Goal: Transaction & Acquisition: Purchase product/service

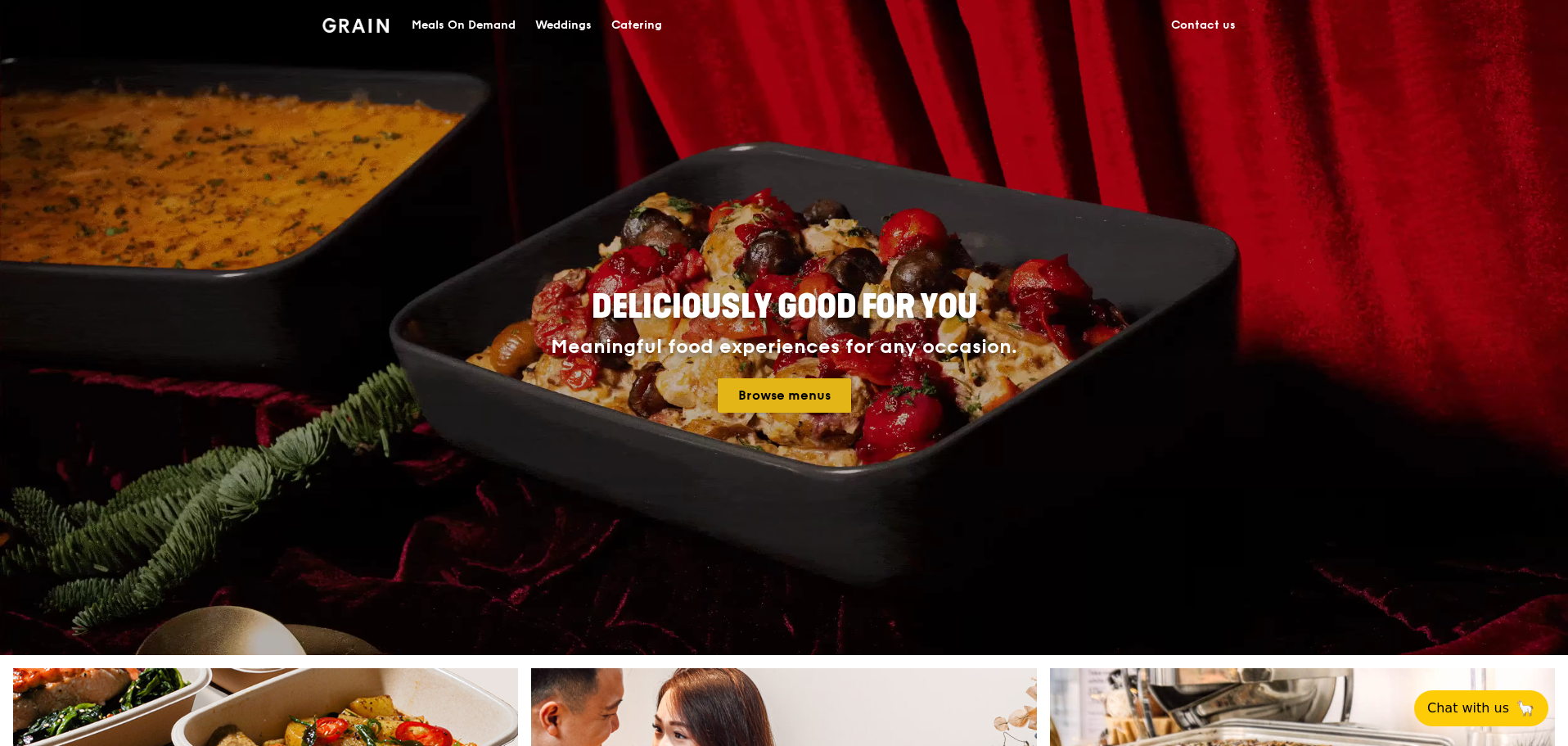
click at [770, 392] on link "Browse menus" at bounding box center [785, 395] width 134 height 34
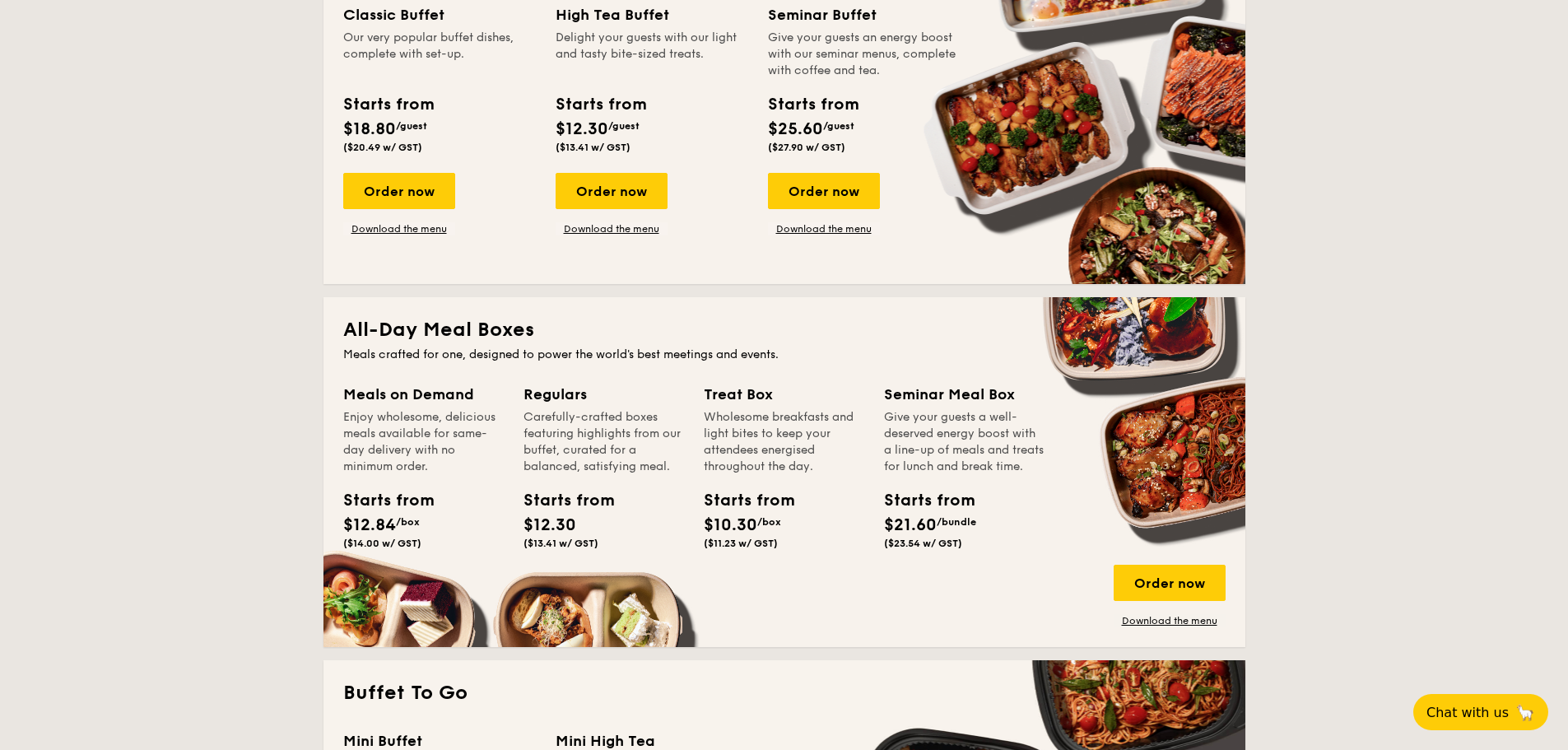
scroll to position [1070, 0]
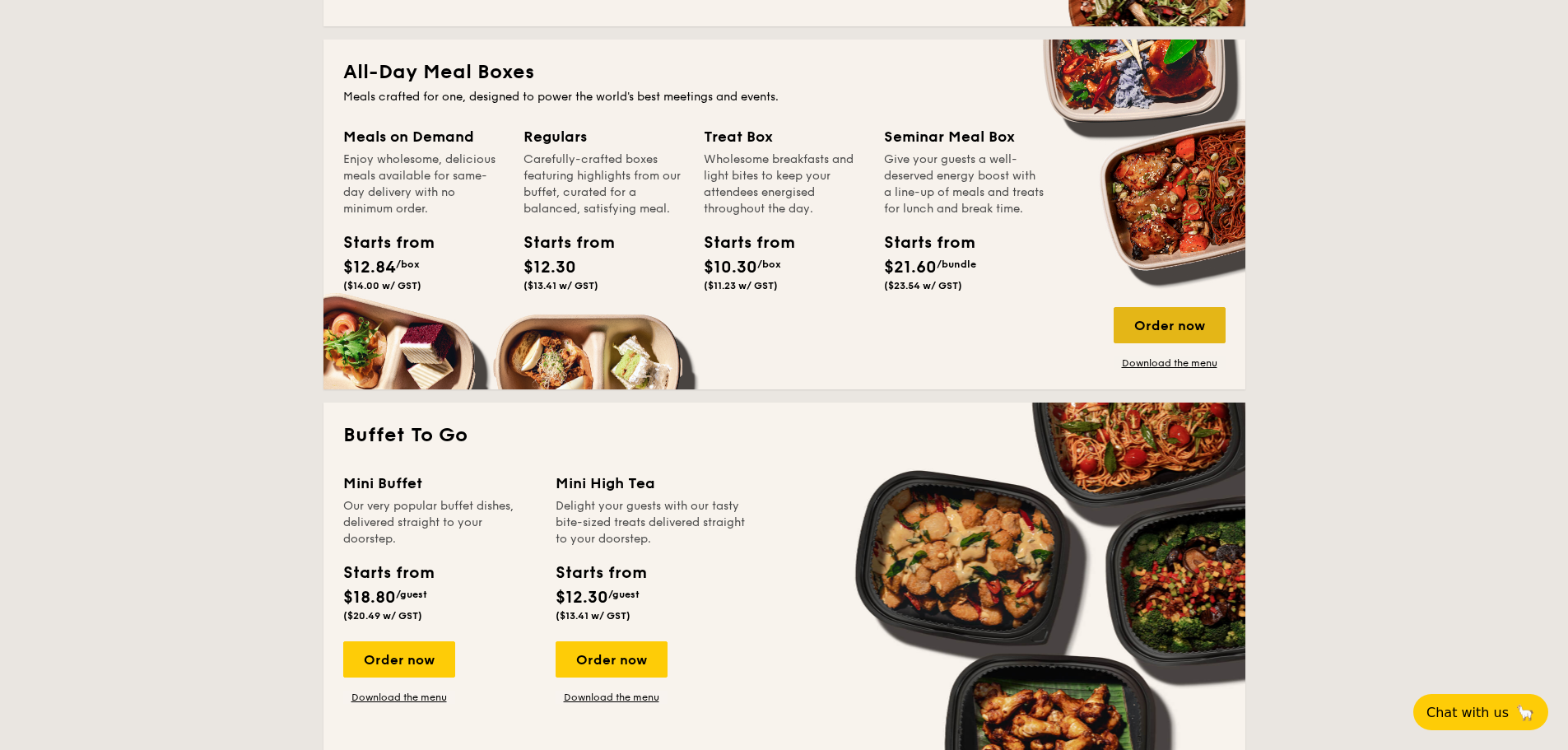
click at [1173, 335] on div "Order now" at bounding box center [1170, 326] width 112 height 36
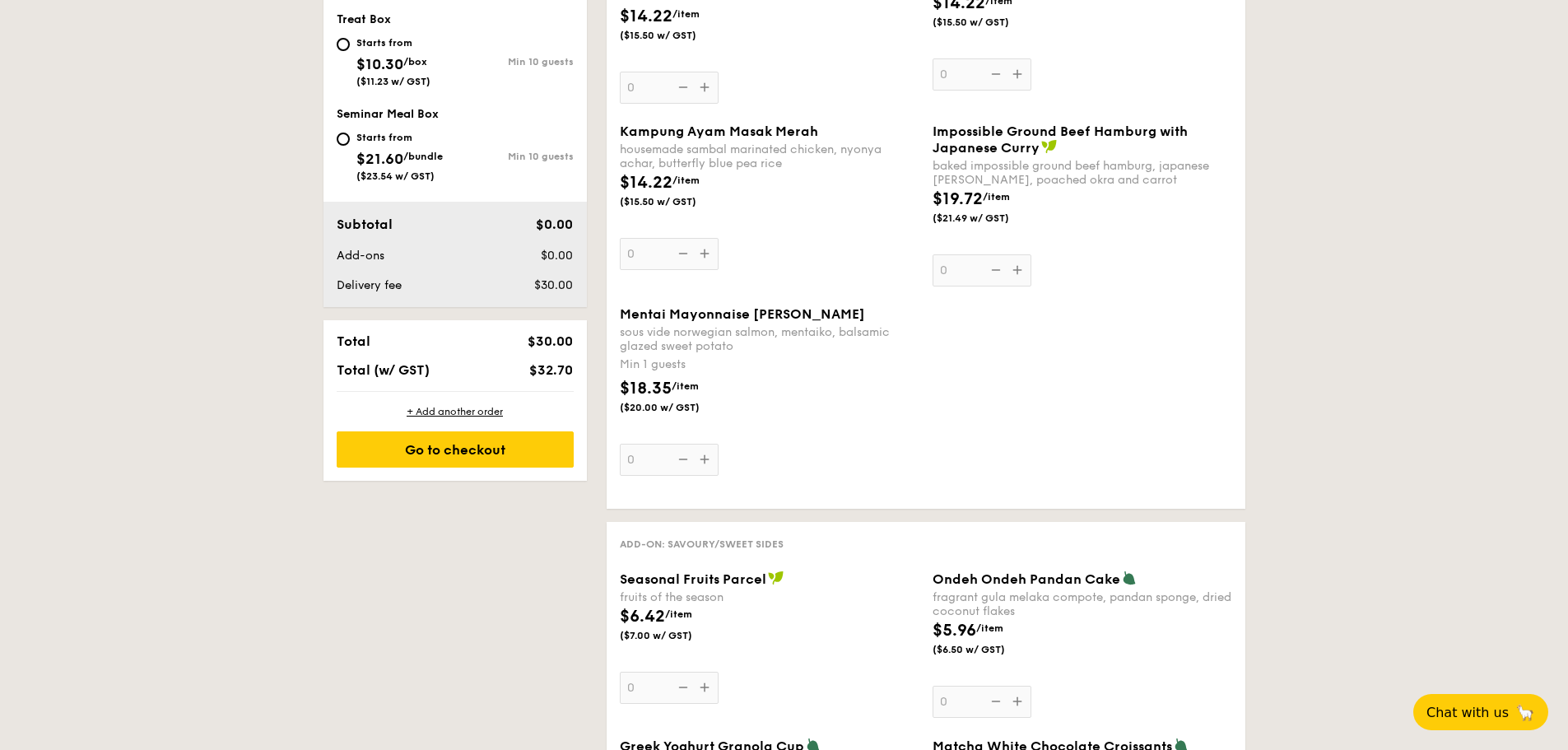
scroll to position [823, 0]
